Goal: Navigation & Orientation: Find specific page/section

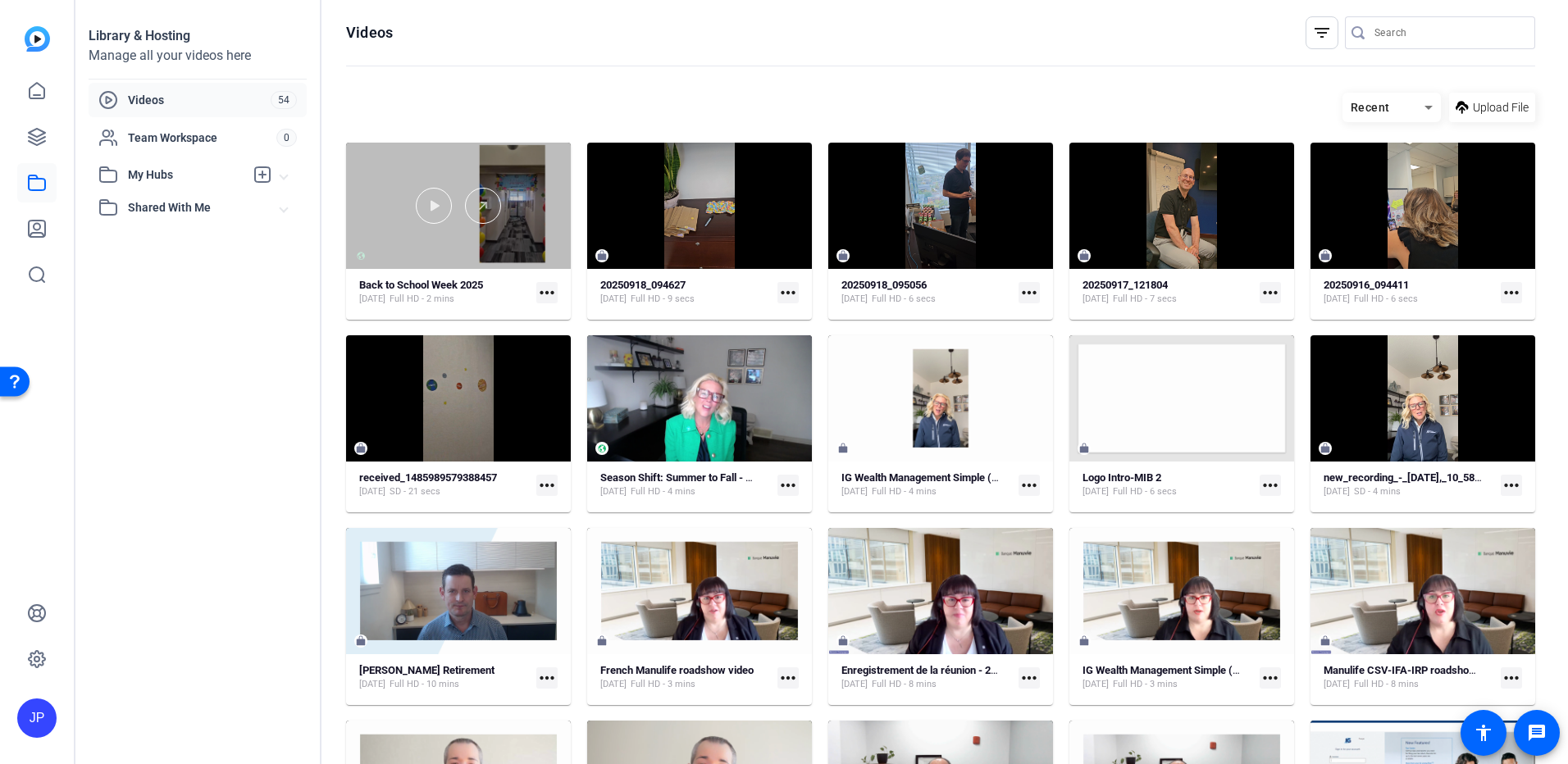
click at [541, 232] on div at bounding box center [458, 205] width 225 height 126
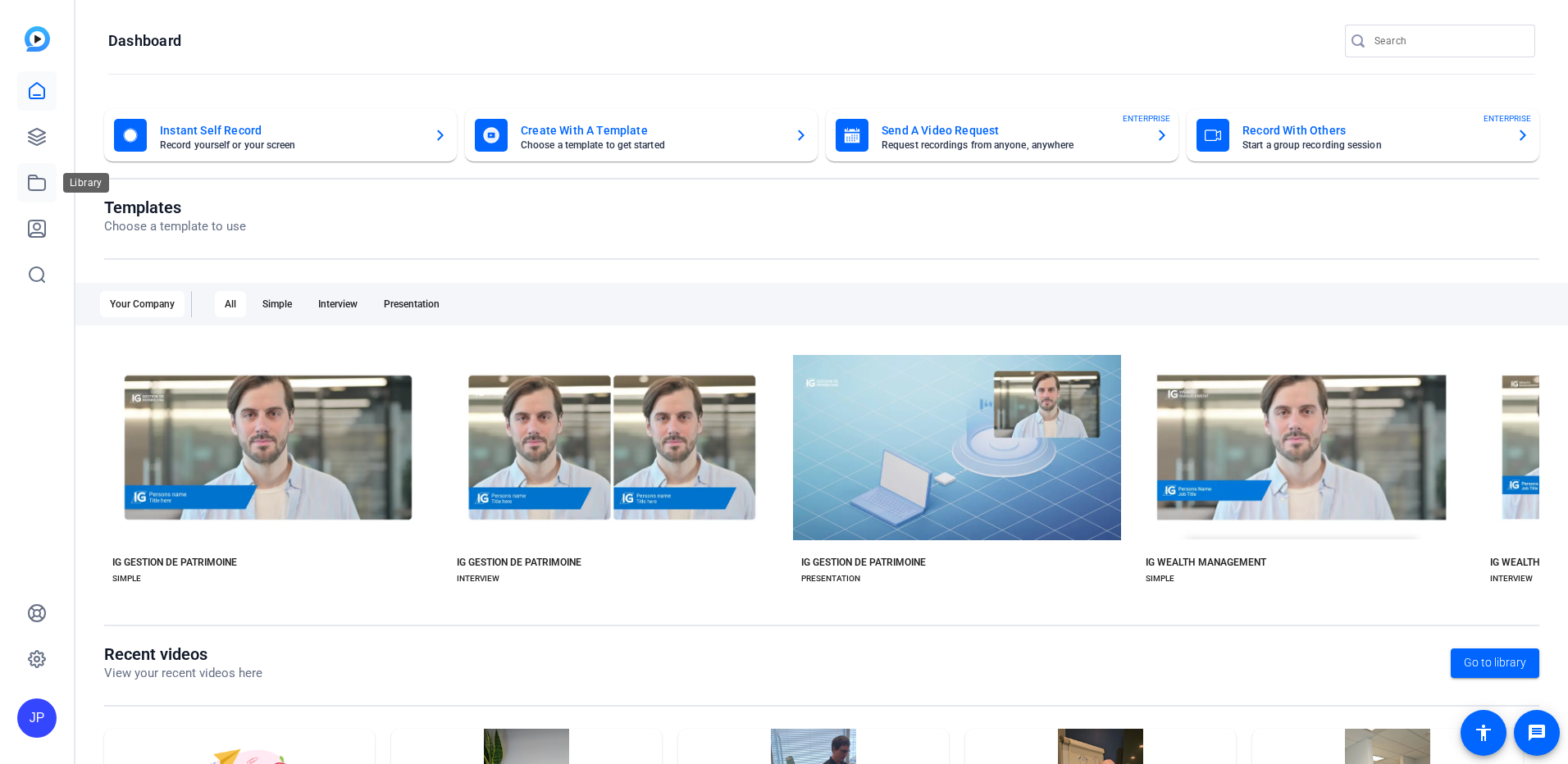
click at [36, 188] on icon at bounding box center [37, 182] width 19 height 19
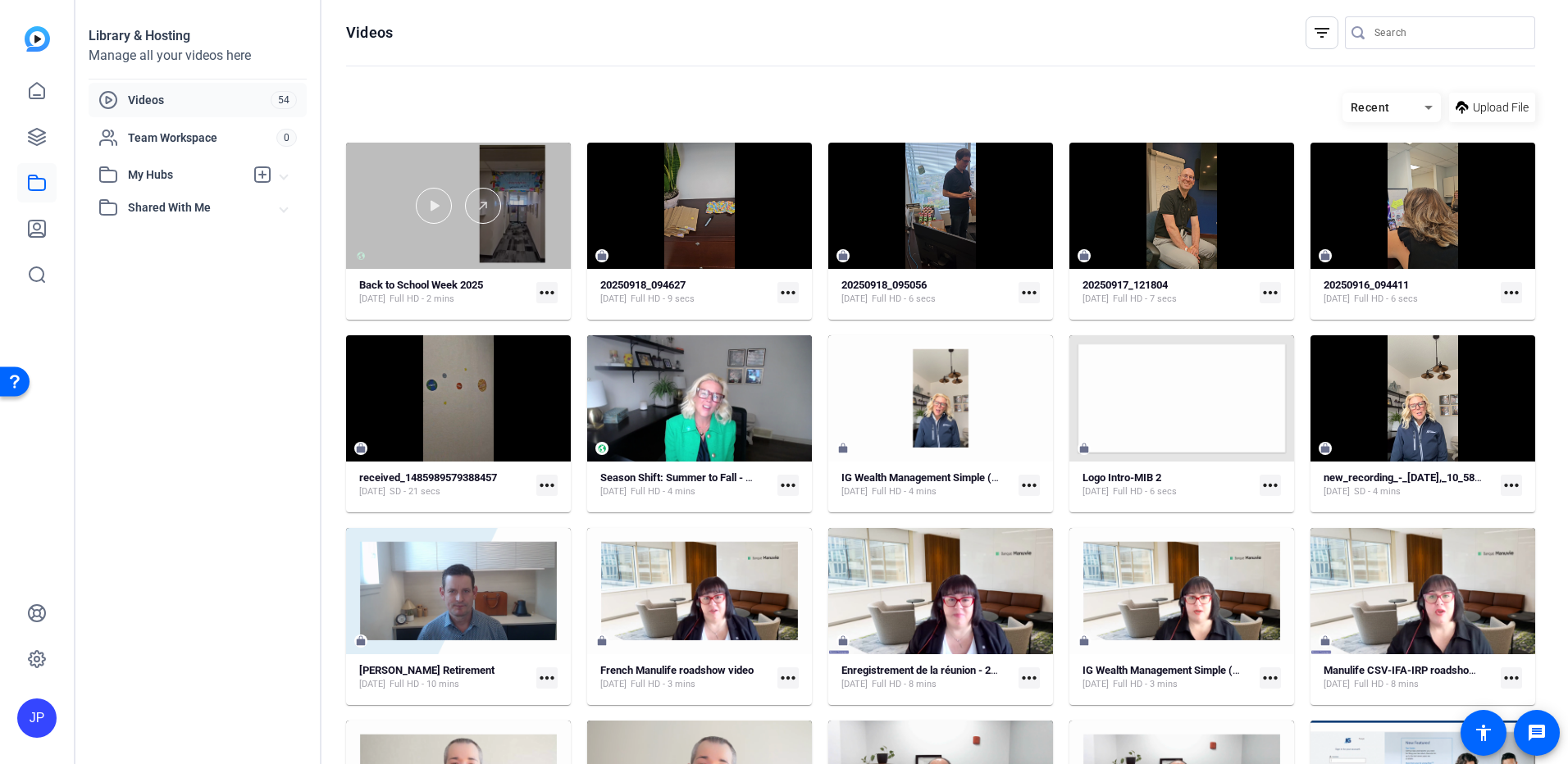
click at [539, 250] on div at bounding box center [458, 205] width 225 height 126
